Goal: Task Accomplishment & Management: Use online tool/utility

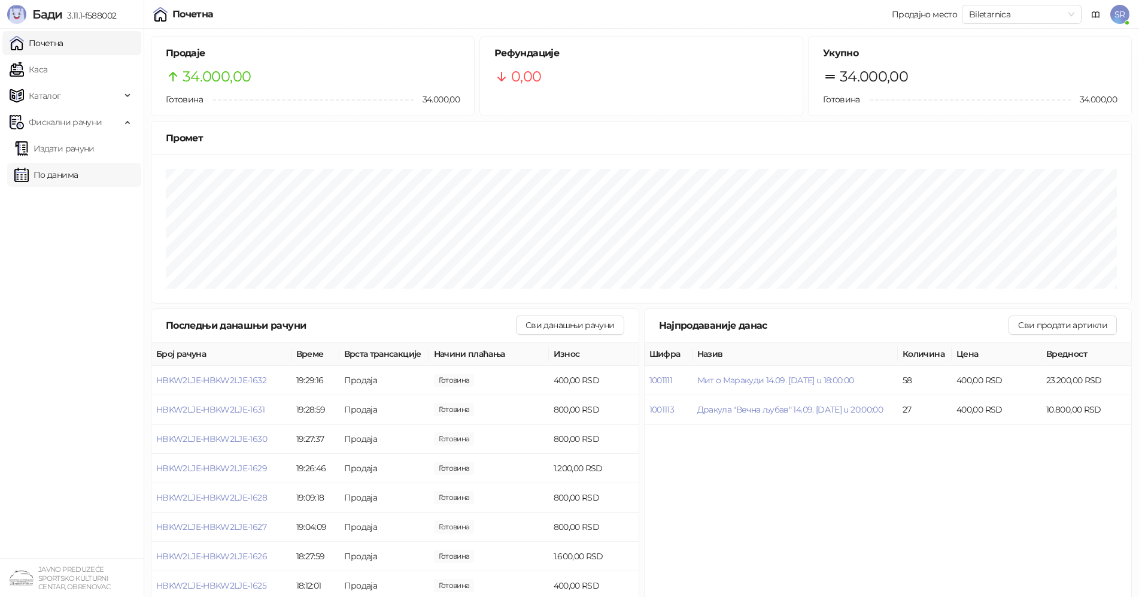
click at [66, 177] on link "По данима" at bounding box center [45, 175] width 63 height 24
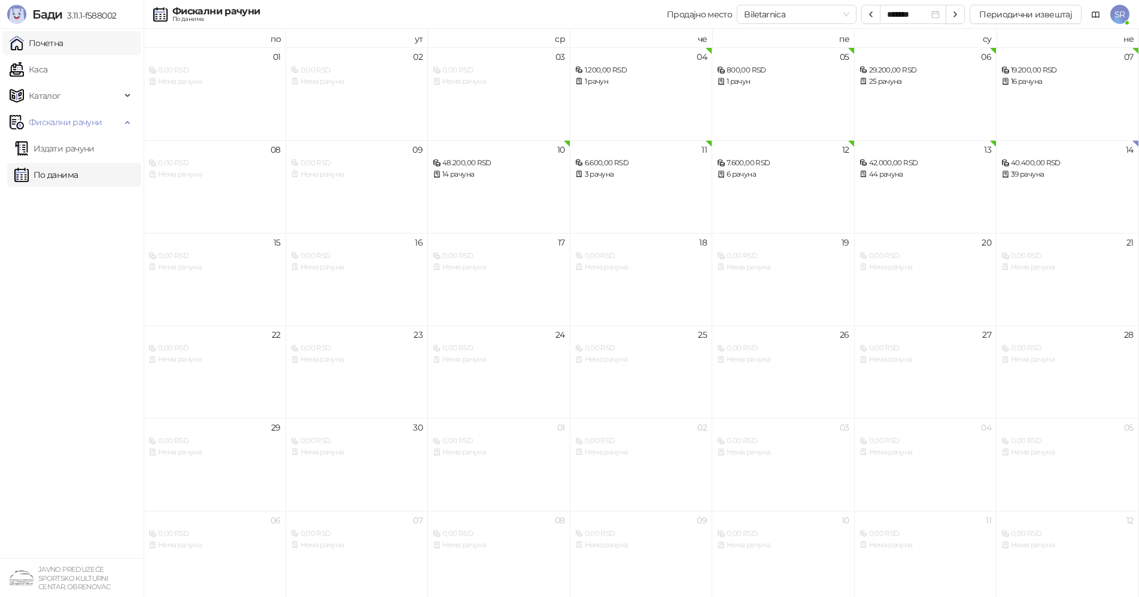
click at [56, 47] on link "Почетна" at bounding box center [37, 43] width 54 height 24
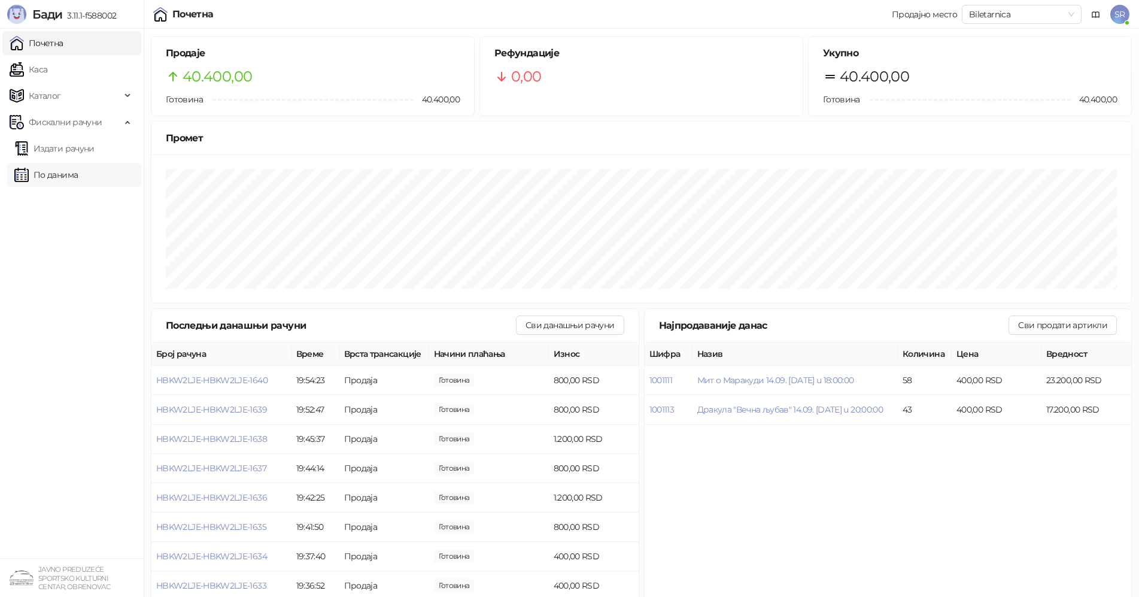
click at [65, 179] on link "По данима" at bounding box center [45, 175] width 63 height 24
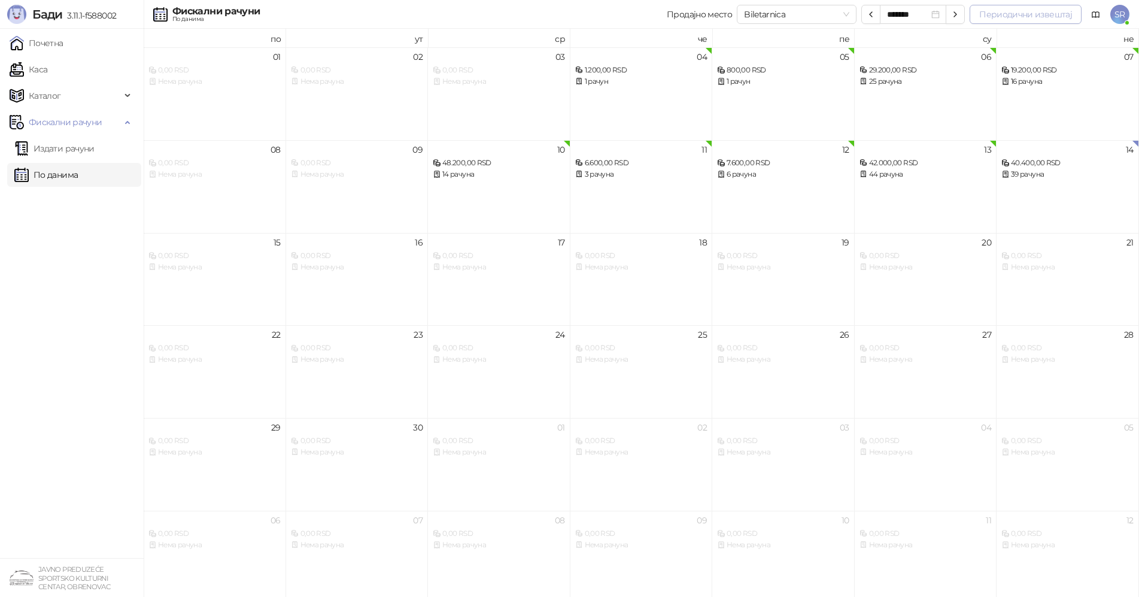
click at [1022, 12] on button "Периодични извештај" at bounding box center [1025, 14] width 112 height 19
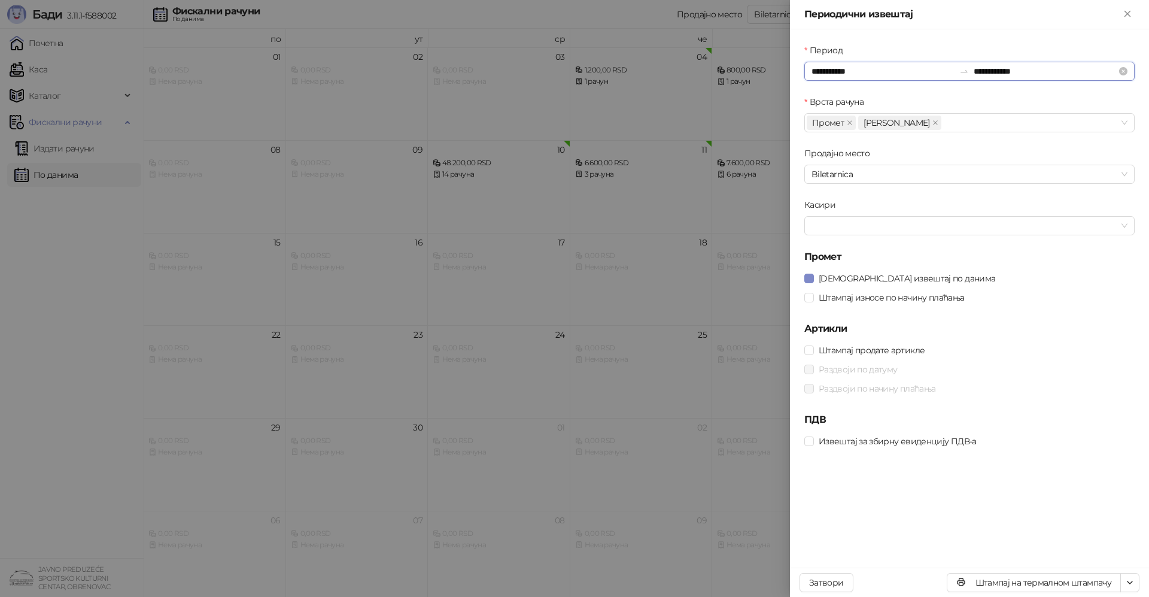
click at [871, 66] on input "**********" at bounding box center [882, 71] width 143 height 13
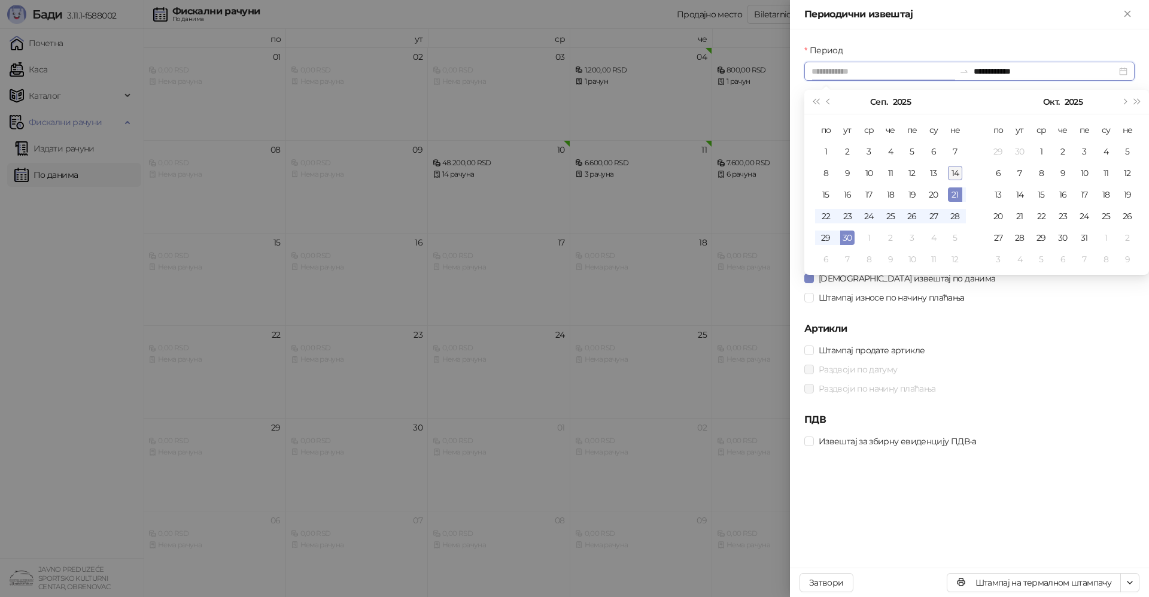
type input "**********"
click at [954, 175] on div "14" at bounding box center [955, 173] width 14 height 14
type input "**********"
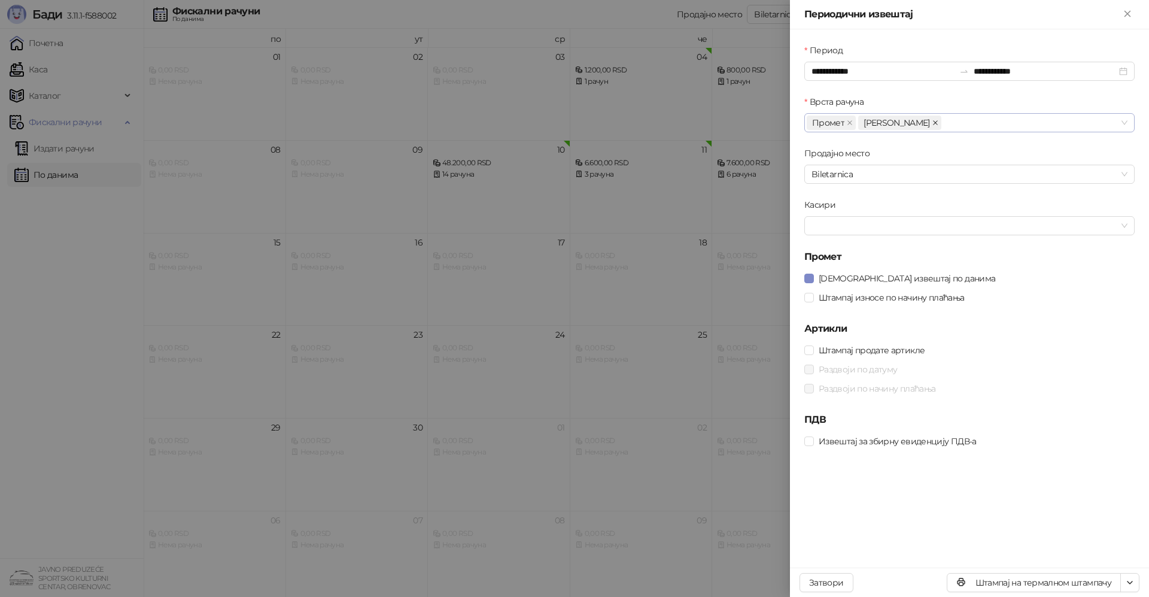
click at [933, 123] on icon "close" at bounding box center [935, 122] width 5 height 5
click at [860, 229] on div at bounding box center [963, 225] width 313 height 17
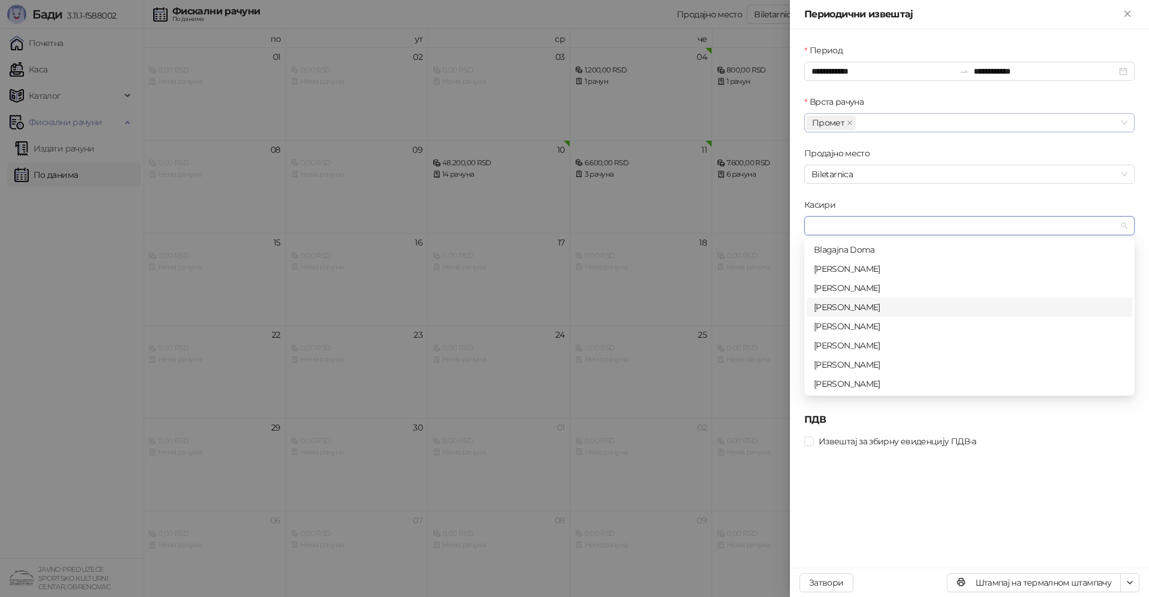
click at [859, 304] on div "Sandra Ristic" at bounding box center [969, 306] width 311 height 13
click at [872, 199] on div "Касири" at bounding box center [969, 207] width 330 height 18
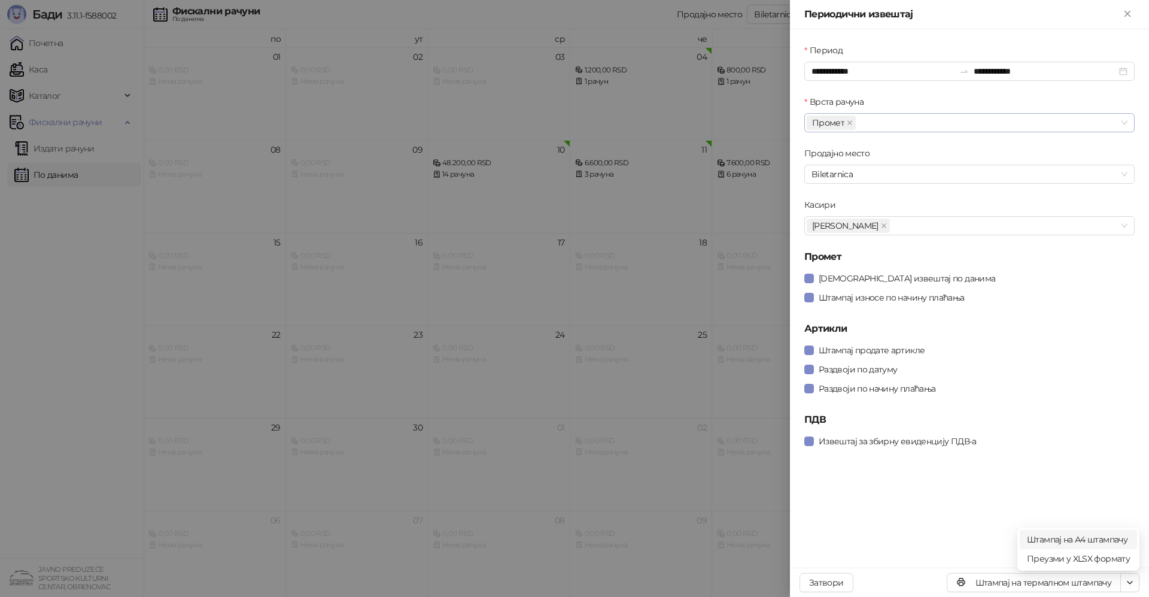
click at [1105, 538] on span "Штампај на А4 штампачу" at bounding box center [1078, 539] width 103 height 13
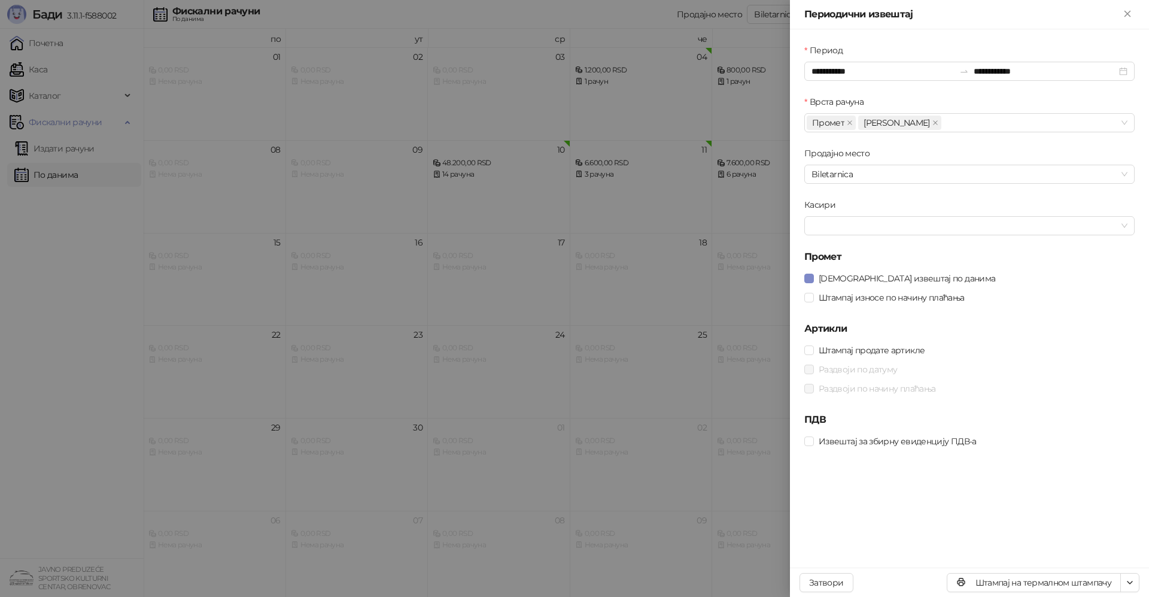
click at [825, 573] on button "Затвори" at bounding box center [826, 582] width 54 height 19
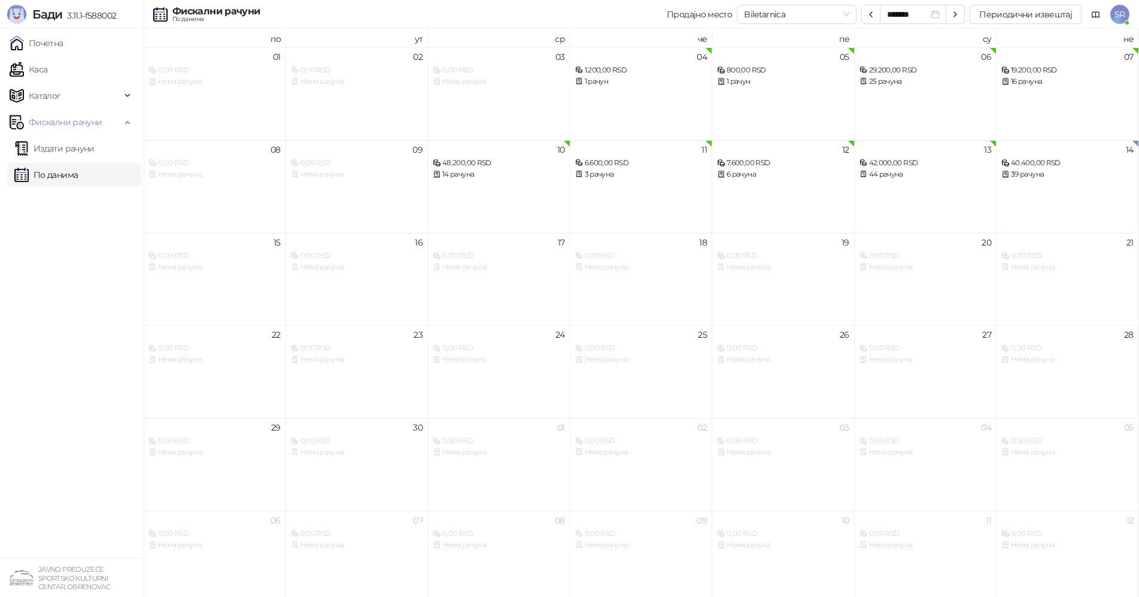
click at [1118, 16] on span "SR" at bounding box center [1119, 14] width 19 height 19
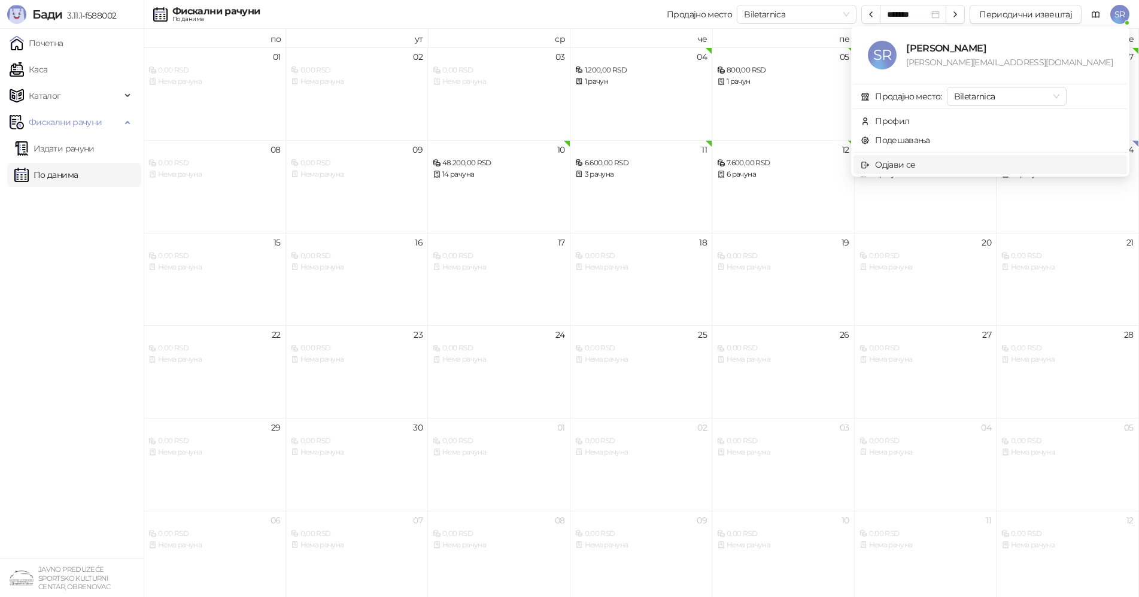
click at [915, 161] on div "Одјави се" at bounding box center [895, 164] width 40 height 13
